Goal: Task Accomplishment & Management: Complete application form

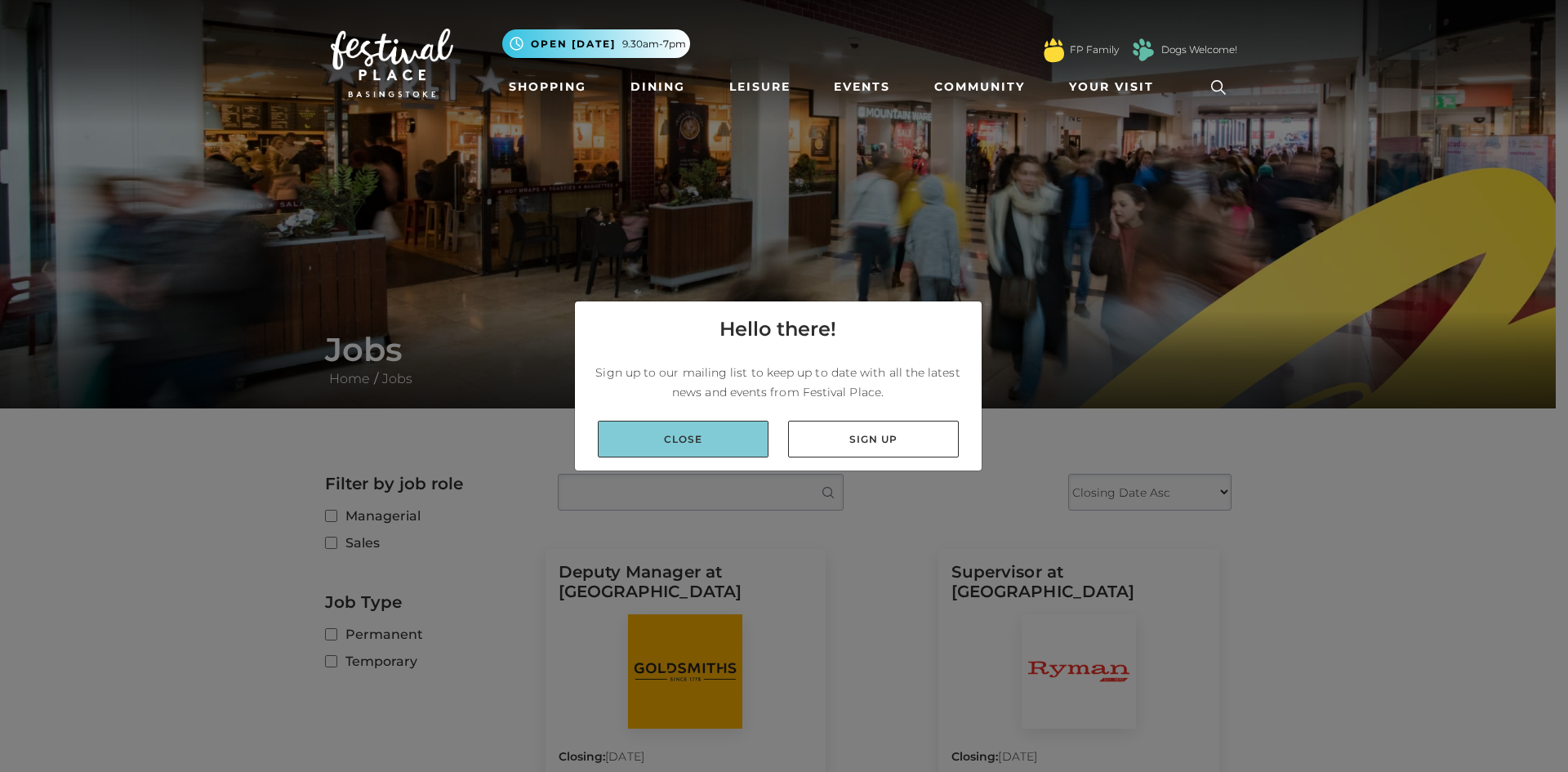
click at [697, 438] on link "Close" at bounding box center [683, 438] width 170 height 37
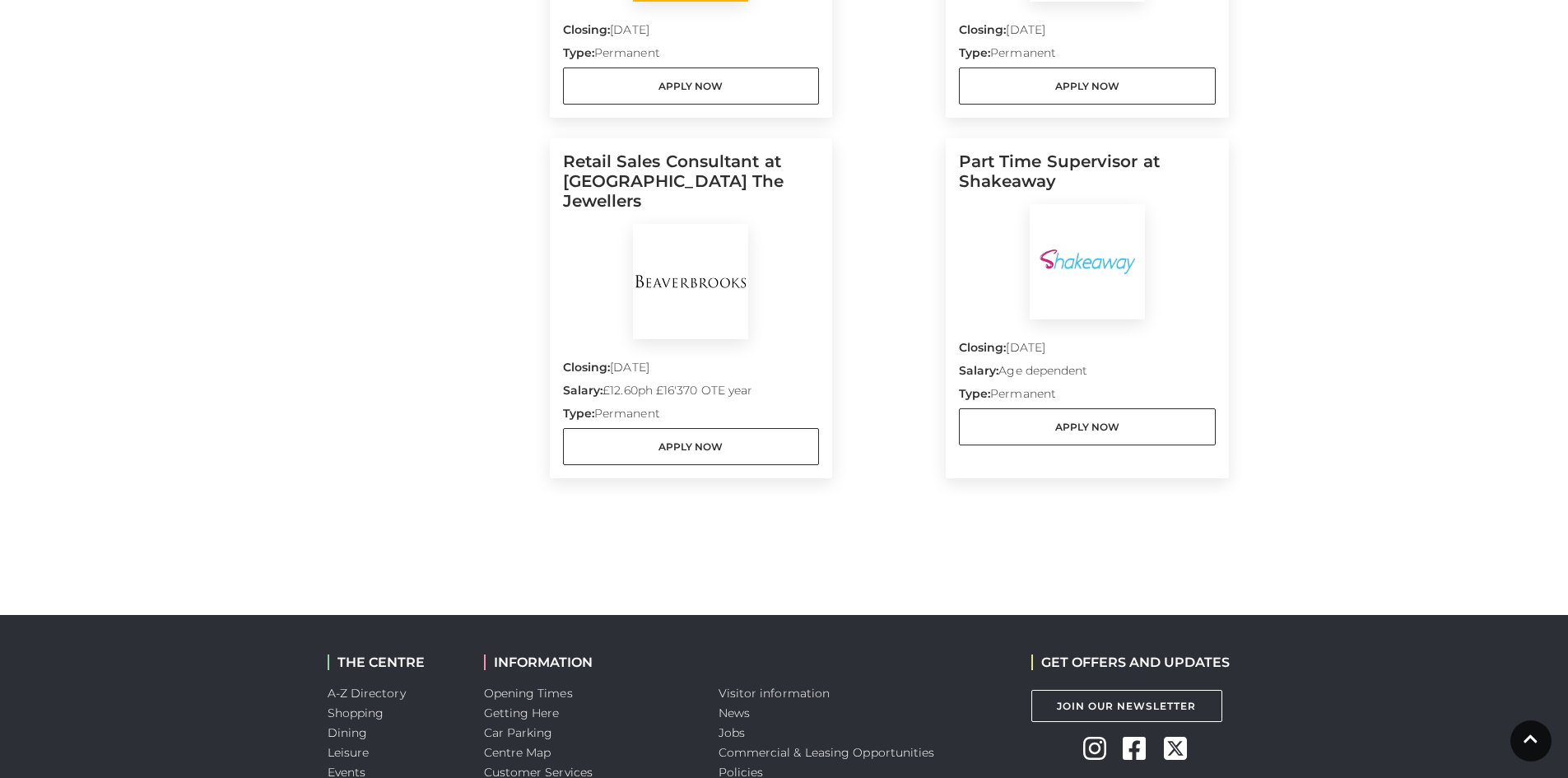
scroll to position [741, 0]
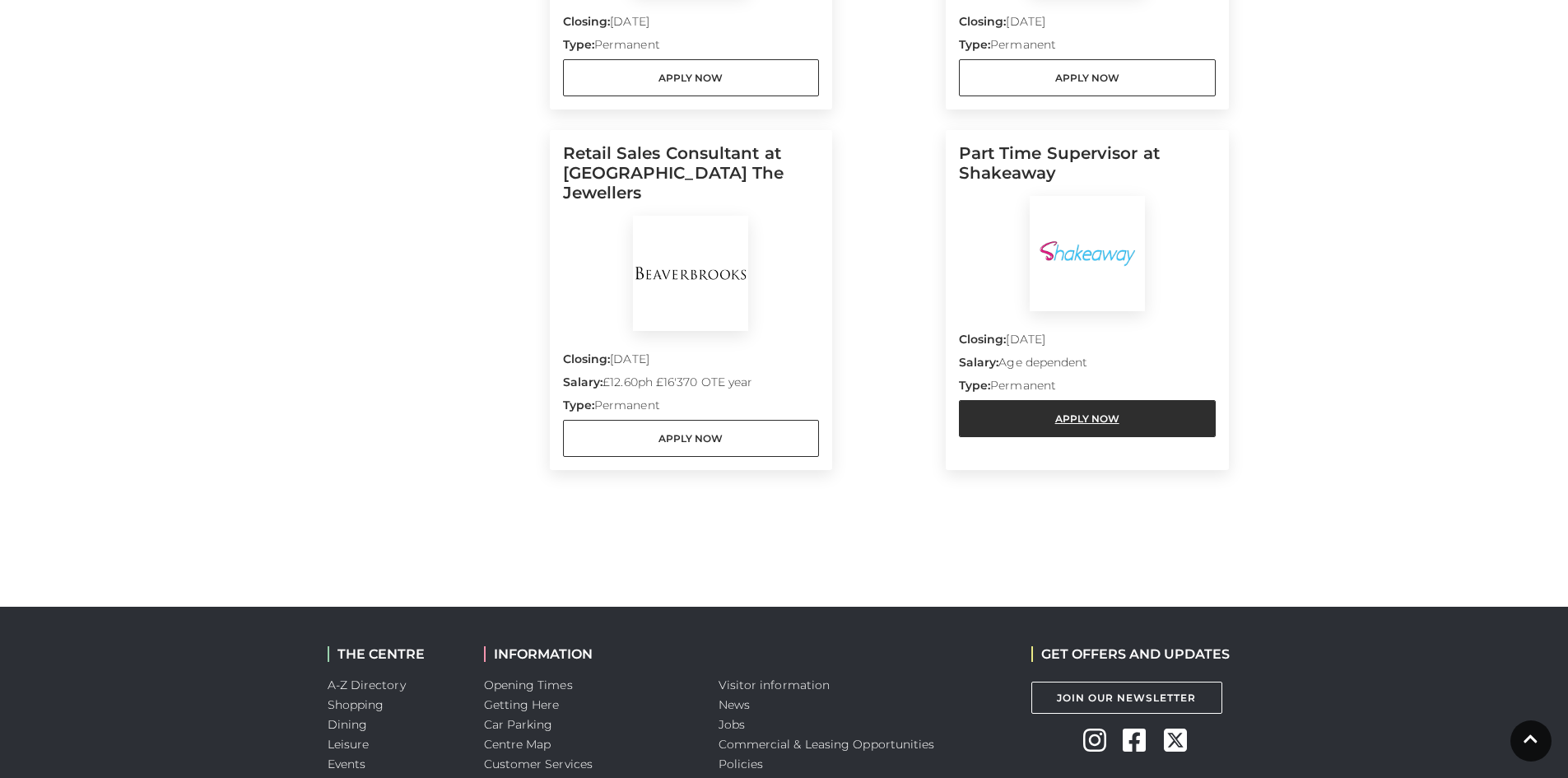
click at [1080, 434] on link "Apply Now" at bounding box center [1087, 418] width 257 height 37
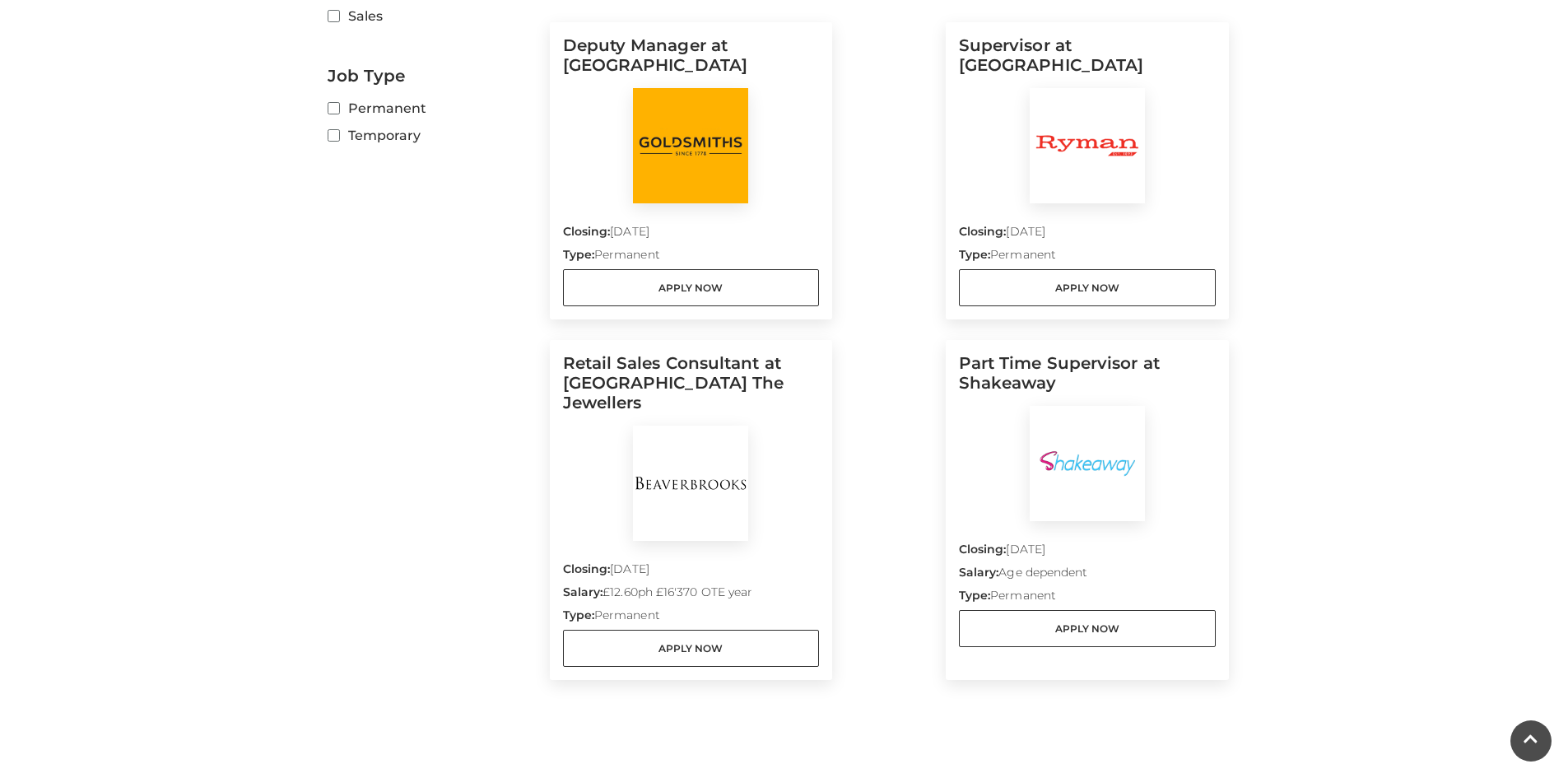
scroll to position [494, 0]
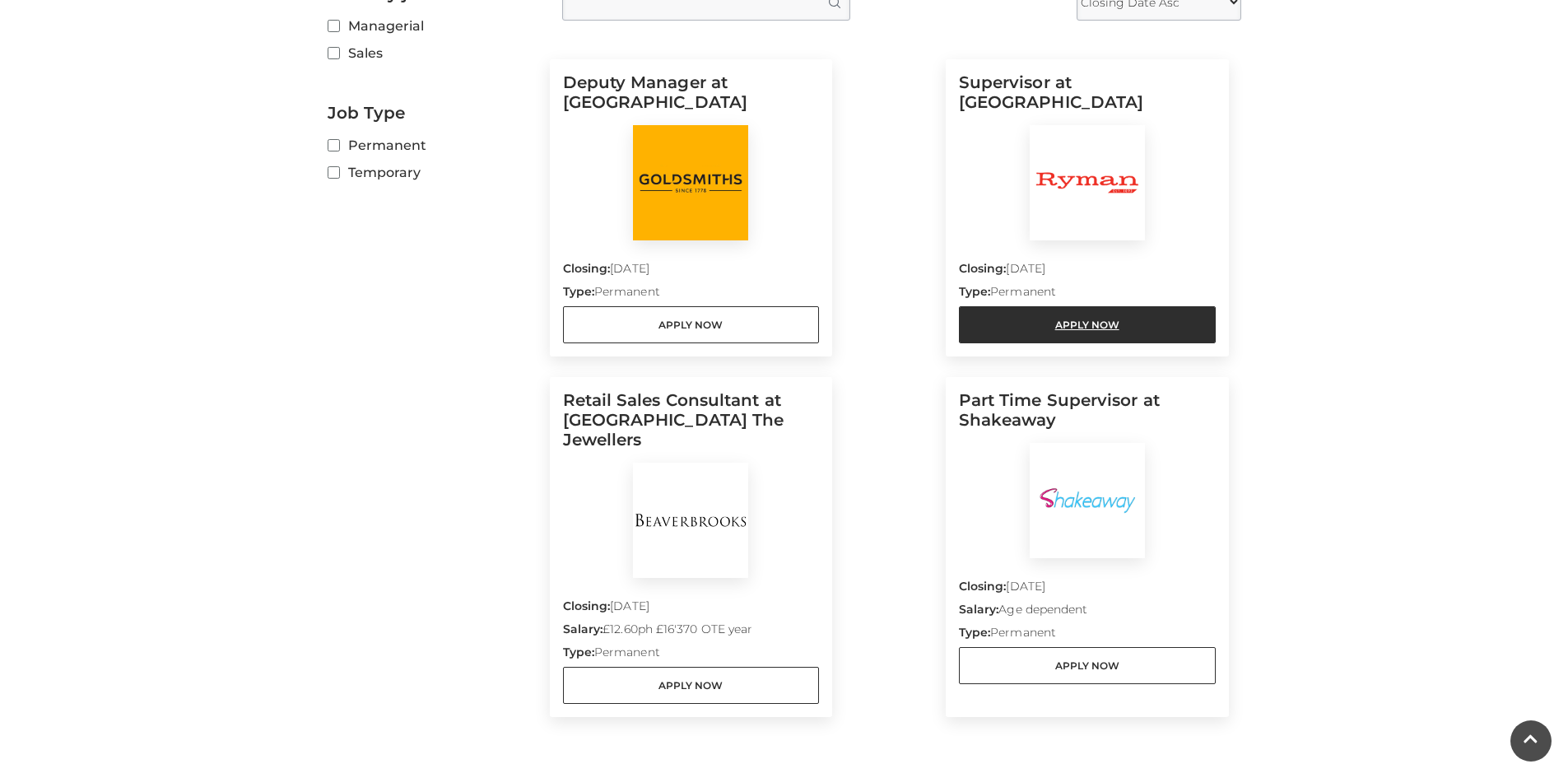
click at [1039, 321] on link "Apply Now" at bounding box center [1087, 324] width 257 height 37
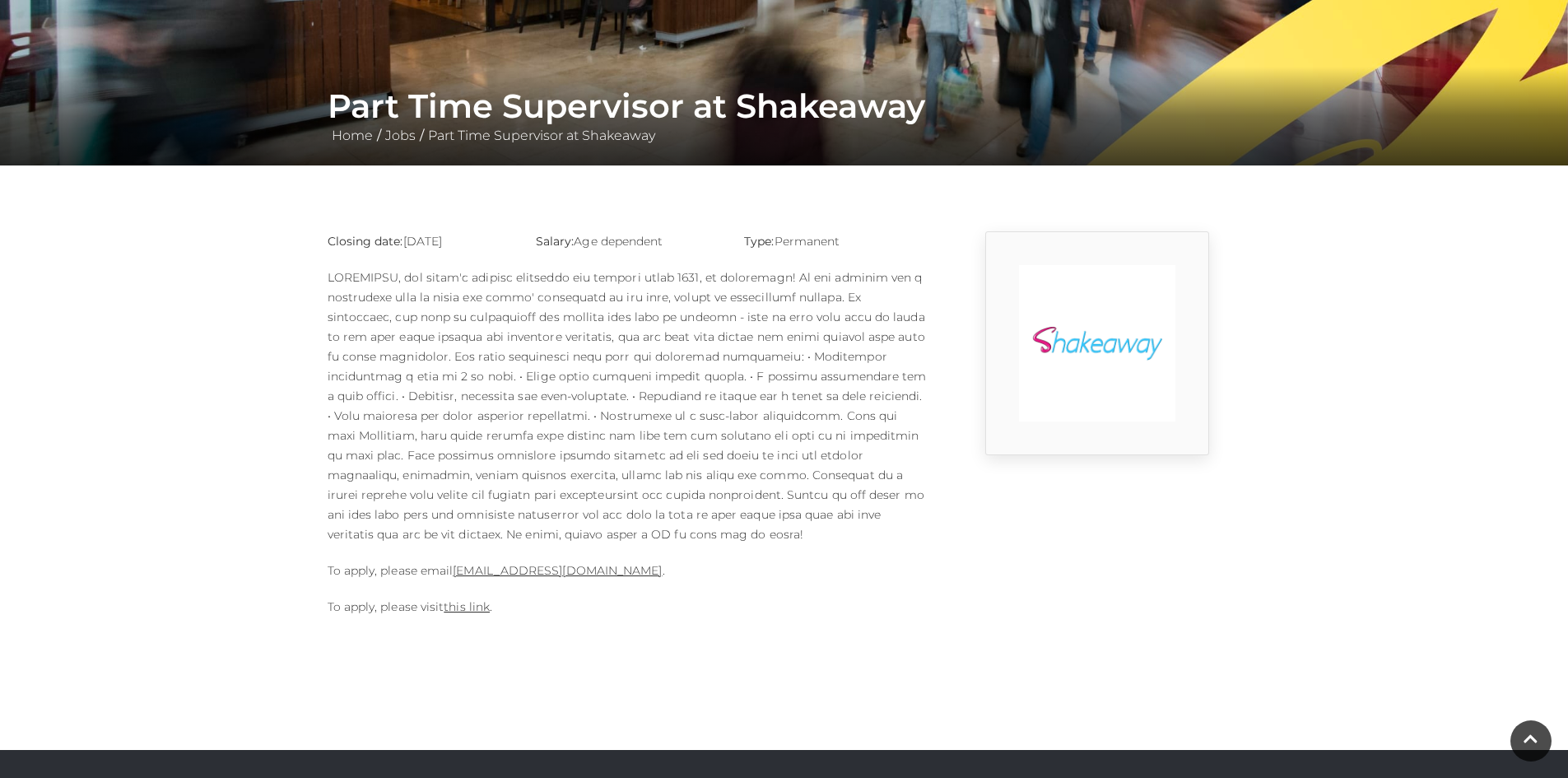
scroll to position [330, 0]
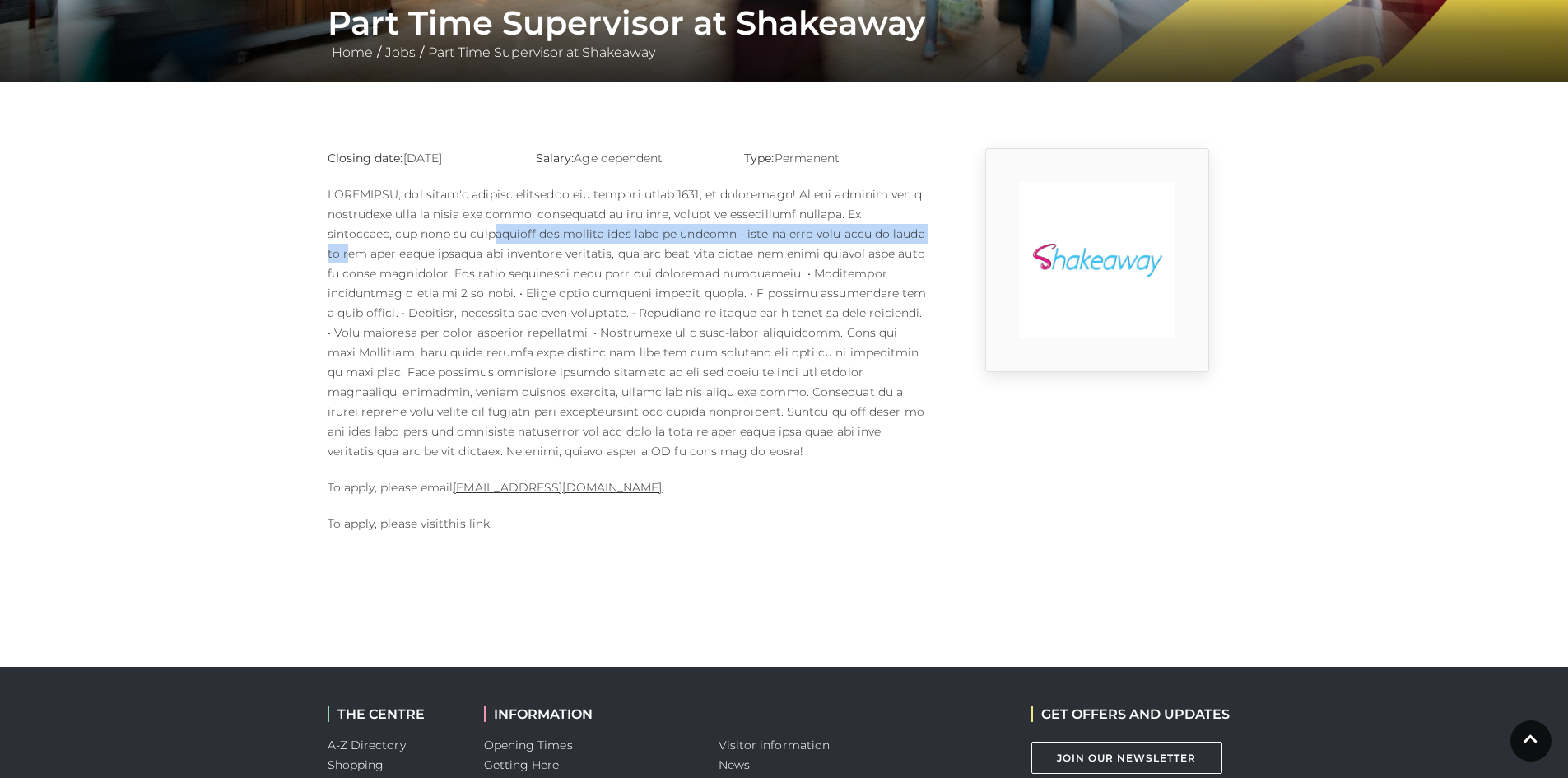
drag, startPoint x: 407, startPoint y: 234, endPoint x: 845, endPoint y: 242, distance: 438.1
click at [845, 242] on p at bounding box center [628, 322] width 600 height 277
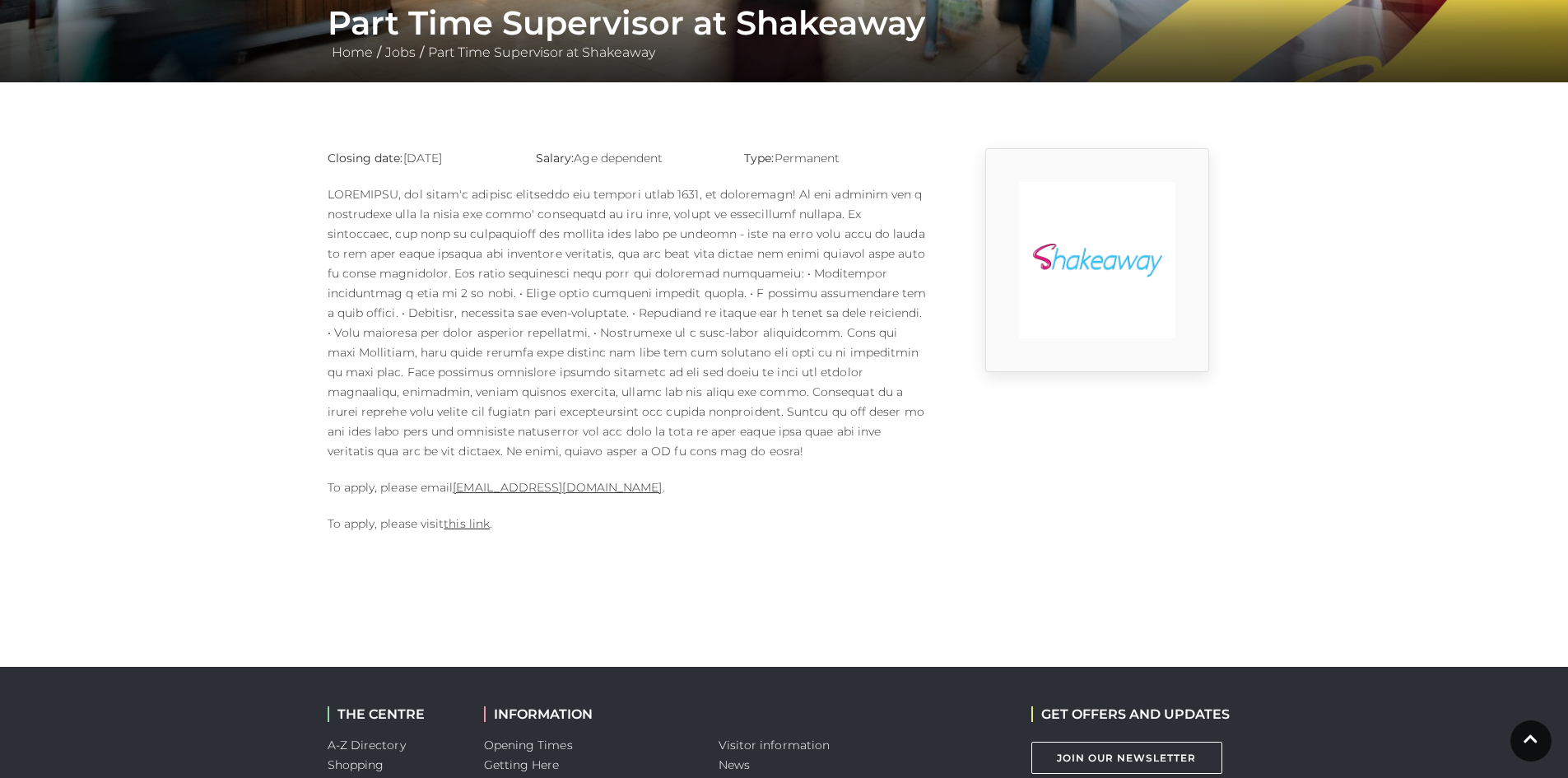
click at [187, 375] on main "Part Time Supervisor at Shakeaway Home / Jobs / Part Time Supervisor at Shakeaw…" at bounding box center [784, 110] width 1568 height 879
click at [261, 376] on main "Part Time Supervisor at Shakeaway Home / Jobs / Part Time Supervisor at Shakeaw…" at bounding box center [784, 110] width 1568 height 879
click at [217, 273] on main "Part Time Supervisor at Shakeaway Home / Jobs / Part Time Supervisor at Shakeaw…" at bounding box center [784, 110] width 1568 height 879
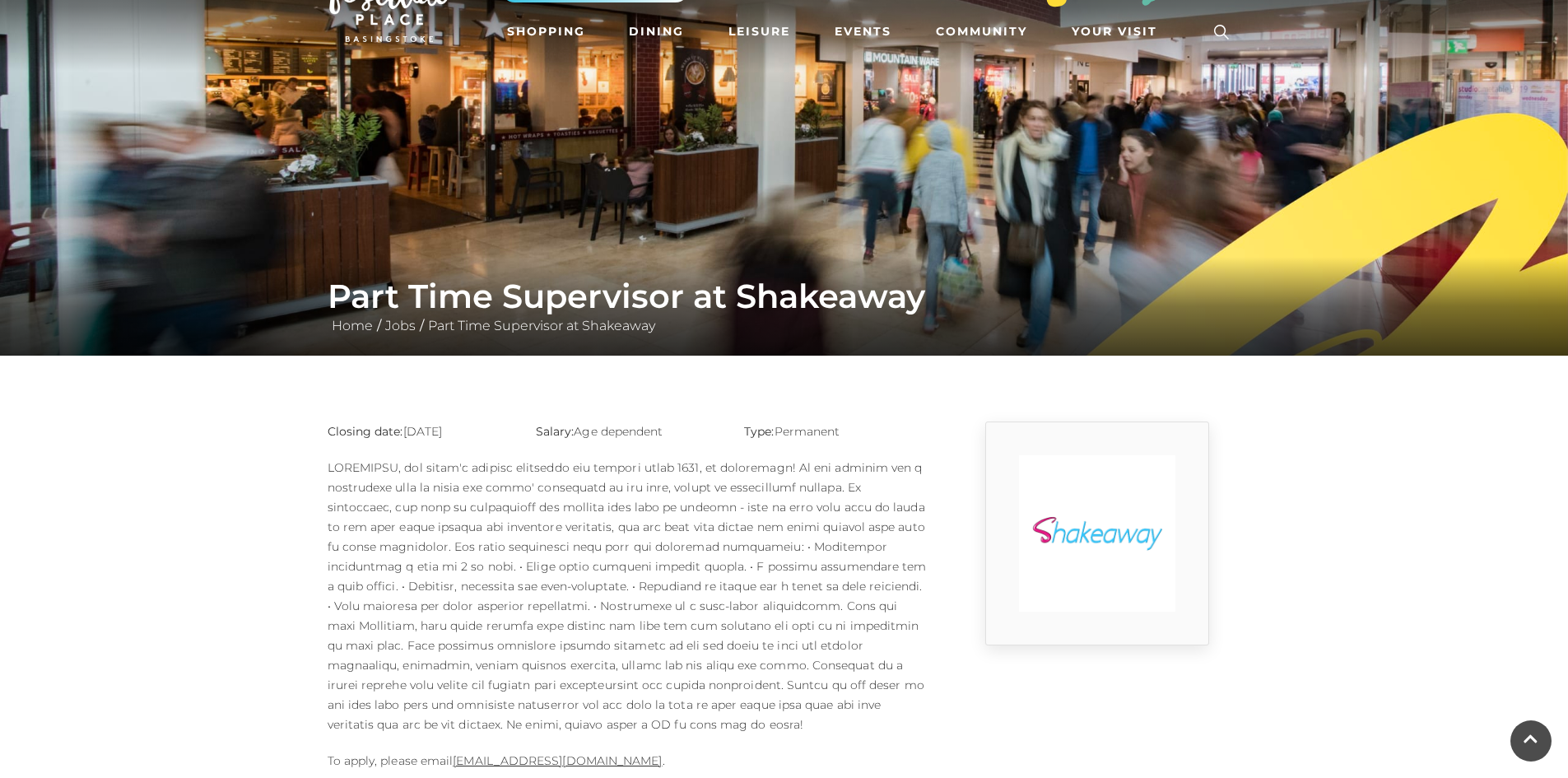
scroll to position [0, 0]
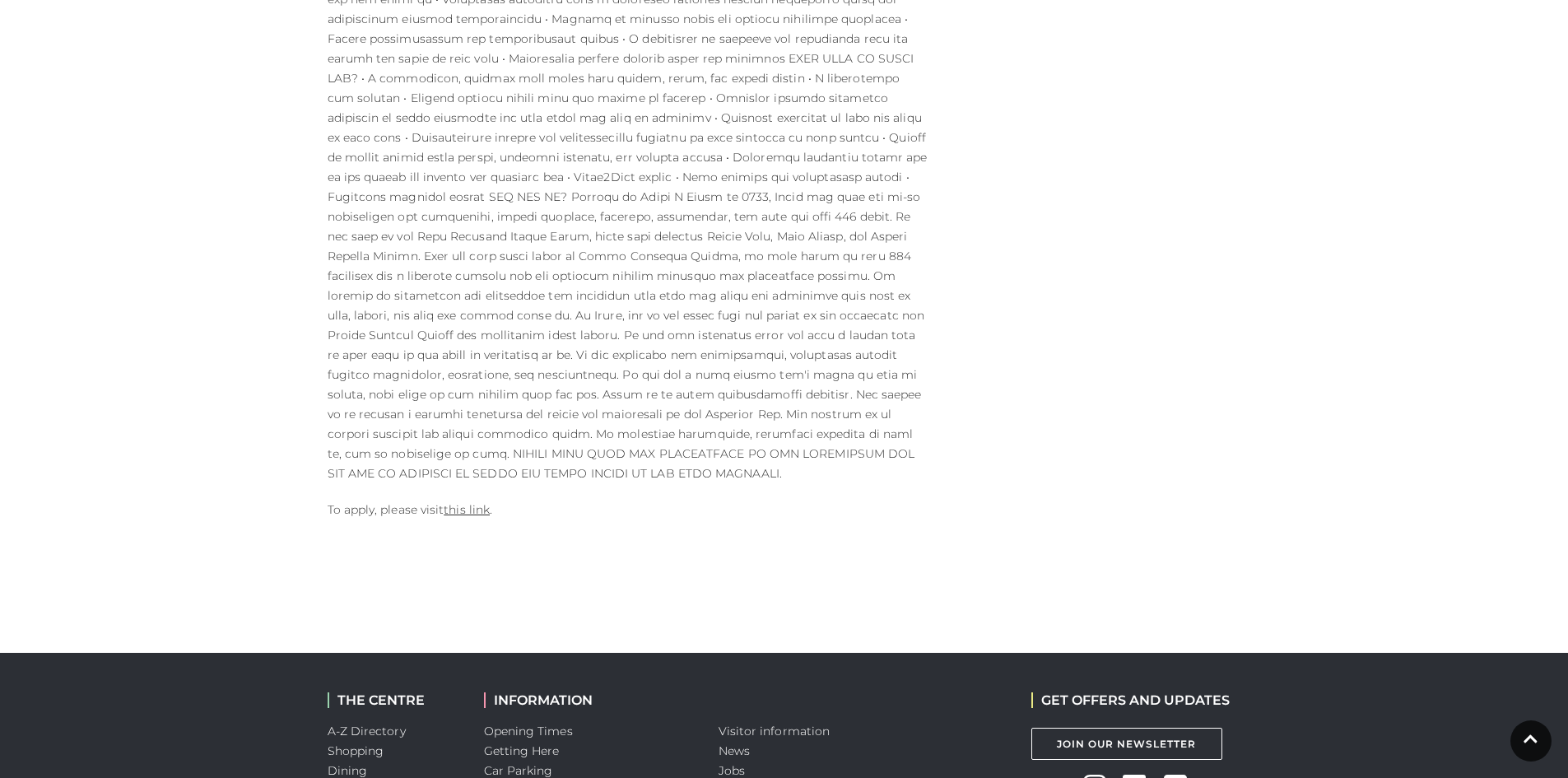
scroll to position [988, 0]
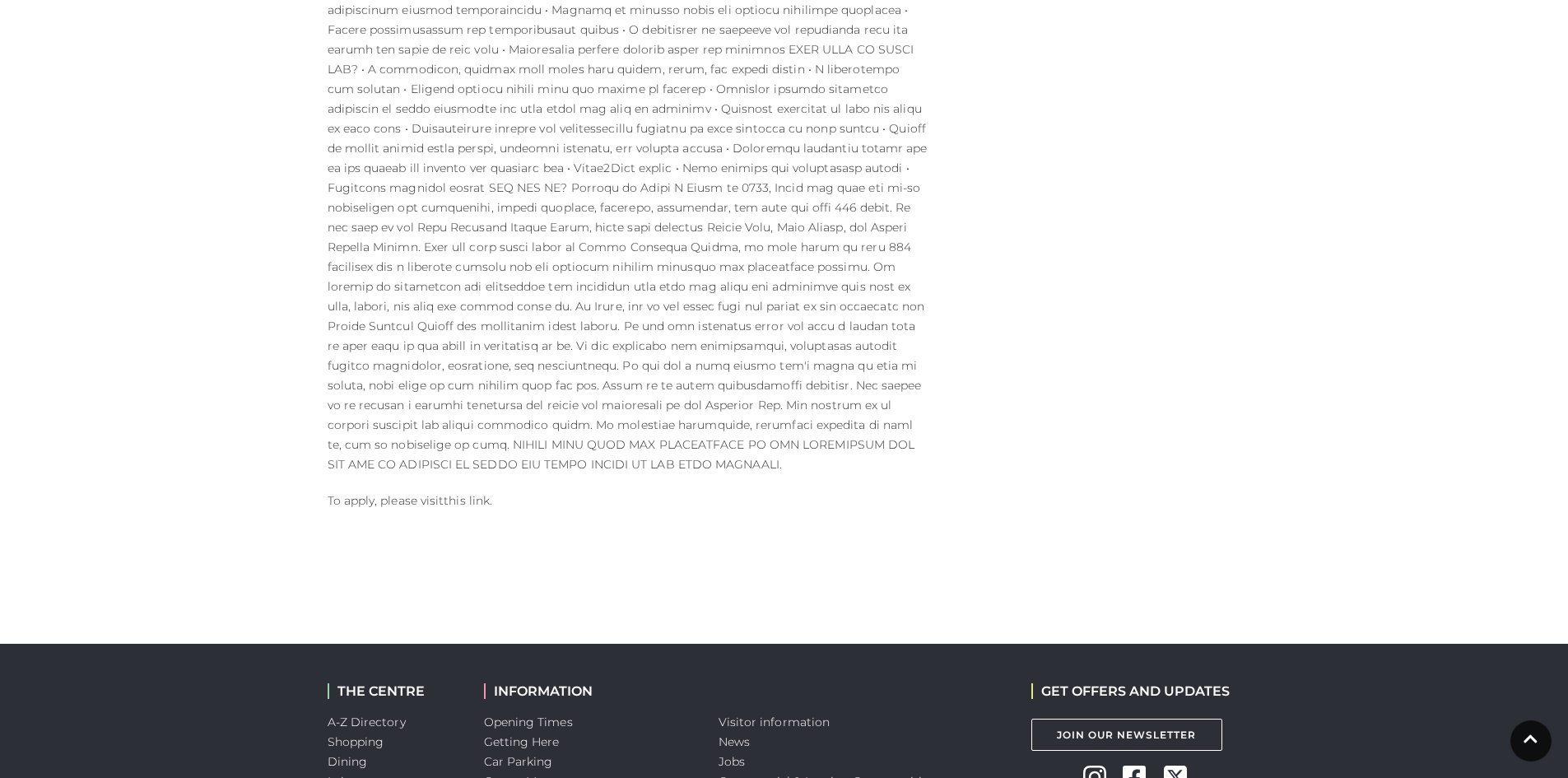
click at [478, 493] on link "this link" at bounding box center [466, 500] width 46 height 15
